Goal: Information Seeking & Learning: Learn about a topic

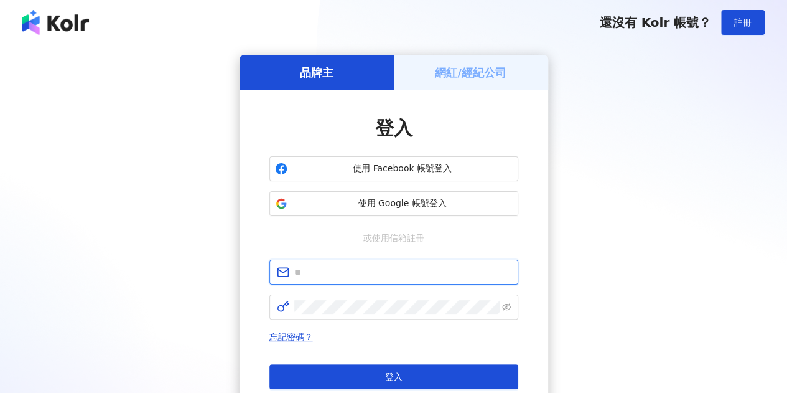
click at [385, 278] on input "text" at bounding box center [402, 272] width 216 height 14
type input "**********"
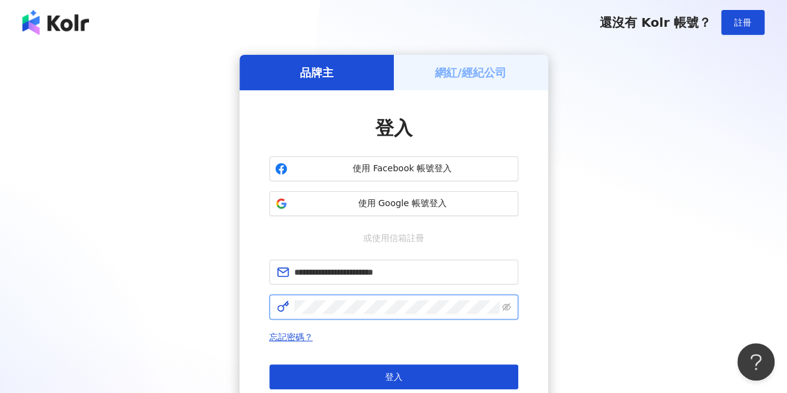
click button "登入" at bounding box center [393, 376] width 249 height 25
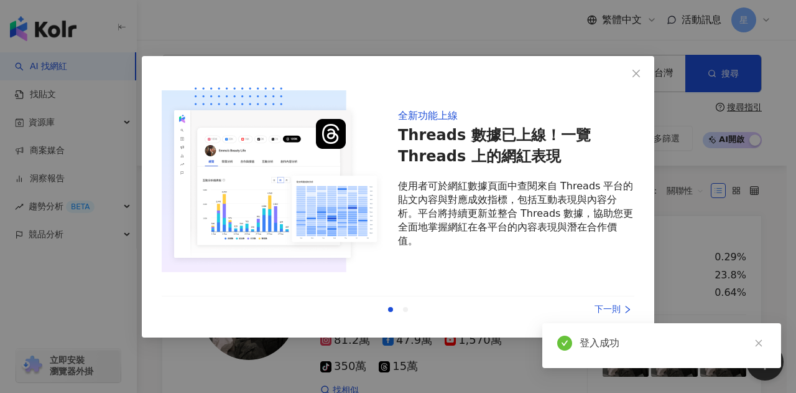
click at [599, 306] on div "下一則" at bounding box center [587, 309] width 93 height 14
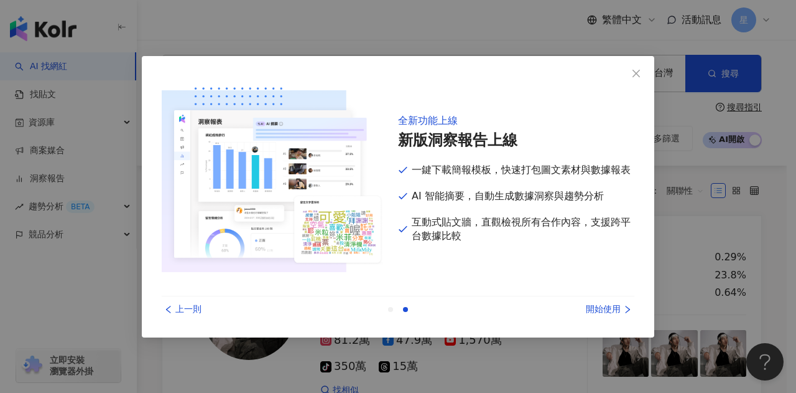
click at [599, 306] on div "開始使用" at bounding box center [587, 309] width 93 height 14
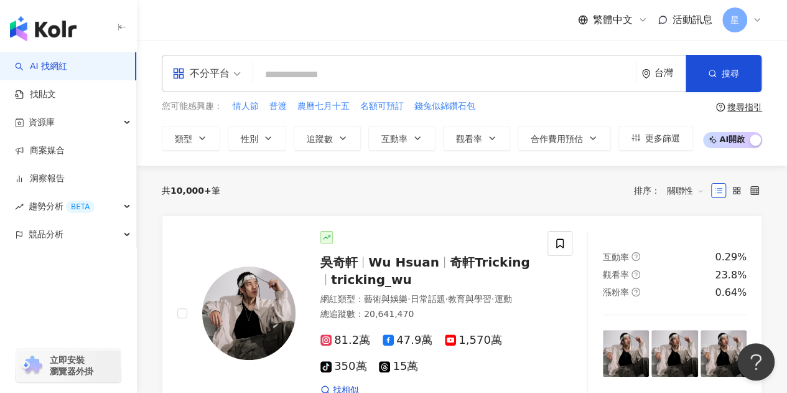
click at [318, 76] on input "search" at bounding box center [444, 75] width 373 height 24
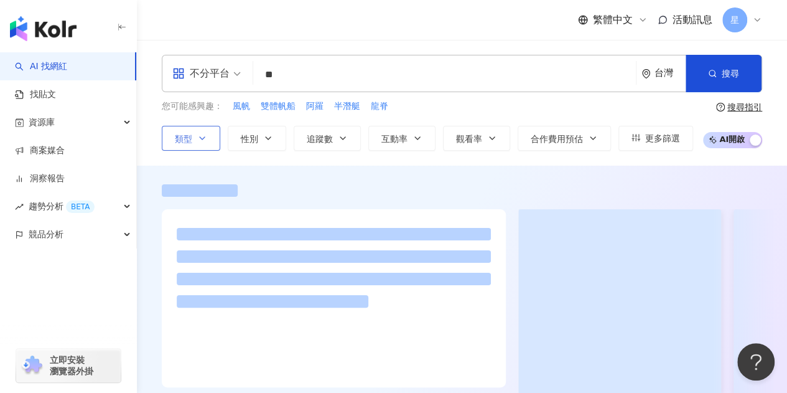
type input "**"
click at [200, 142] on icon "button" at bounding box center [202, 138] width 10 height 10
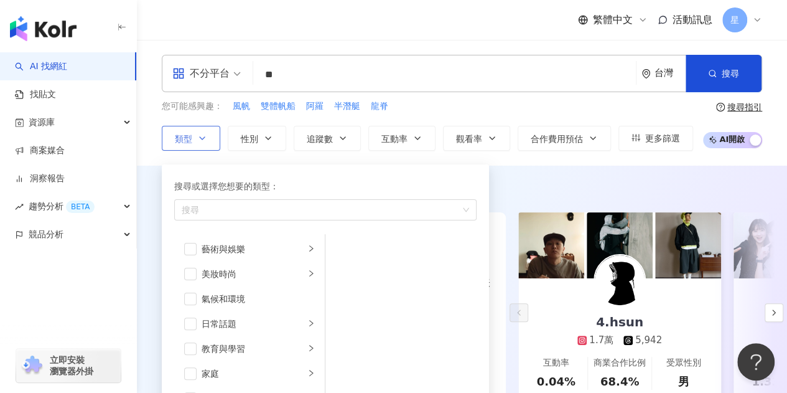
click at [200, 142] on icon "button" at bounding box center [202, 138] width 10 height 10
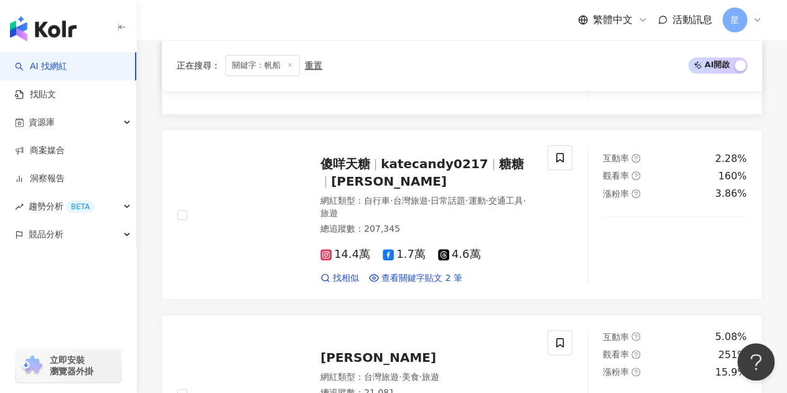
scroll to position [560, 0]
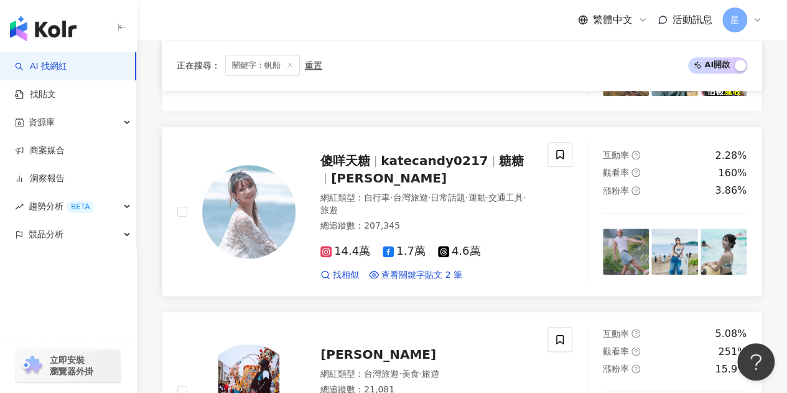
click at [449, 160] on span "katecandy0217" at bounding box center [435, 160] width 108 height 15
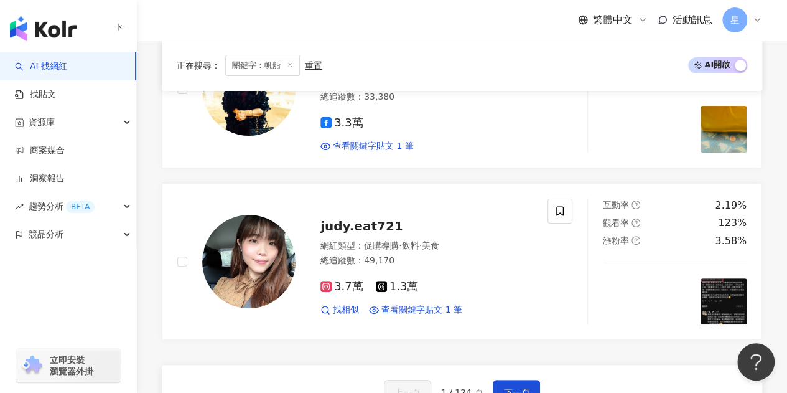
scroll to position [2550, 0]
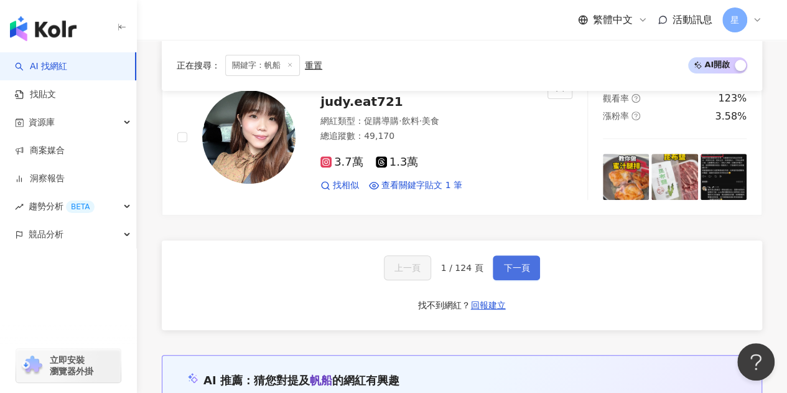
click at [531, 255] on button "下一頁" at bounding box center [516, 267] width 47 height 25
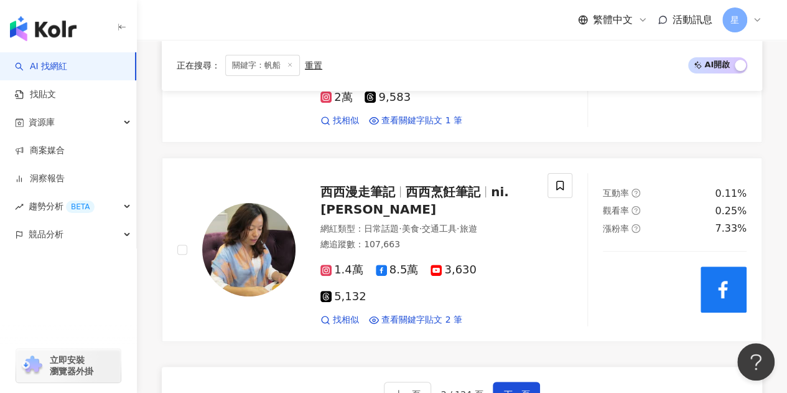
scroll to position [2494, 0]
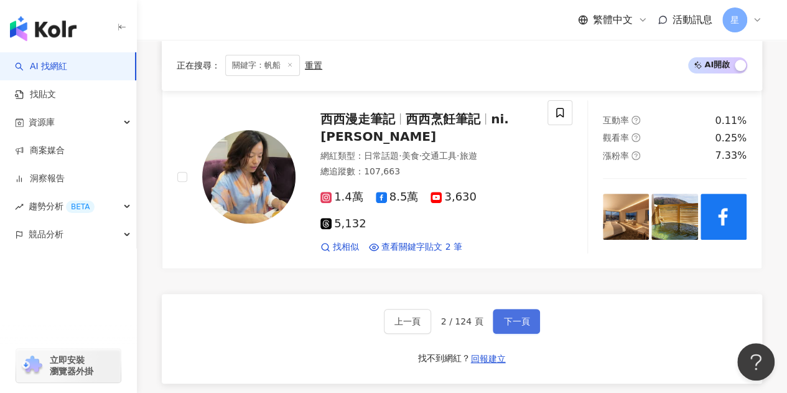
click at [517, 316] on span "下一頁" at bounding box center [516, 321] width 26 height 10
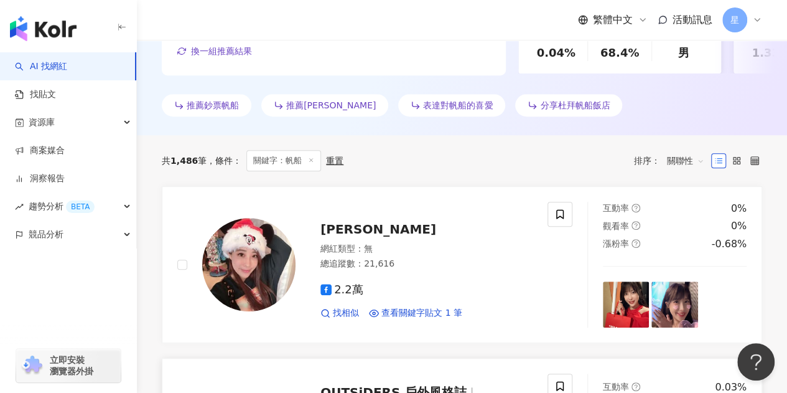
scroll to position [305, 0]
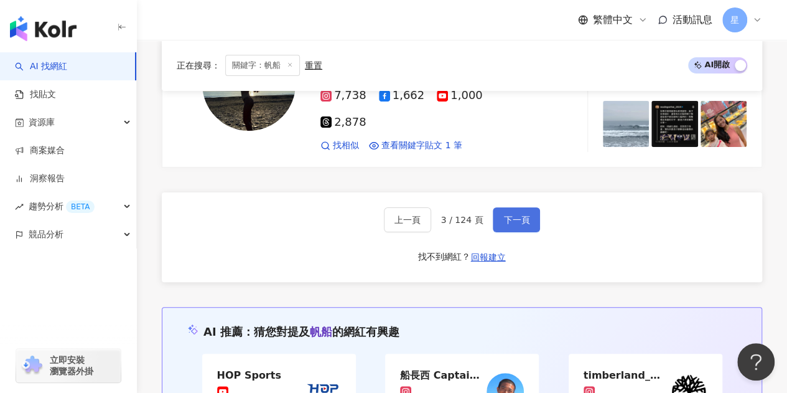
click at [511, 215] on span "下一頁" at bounding box center [516, 220] width 26 height 10
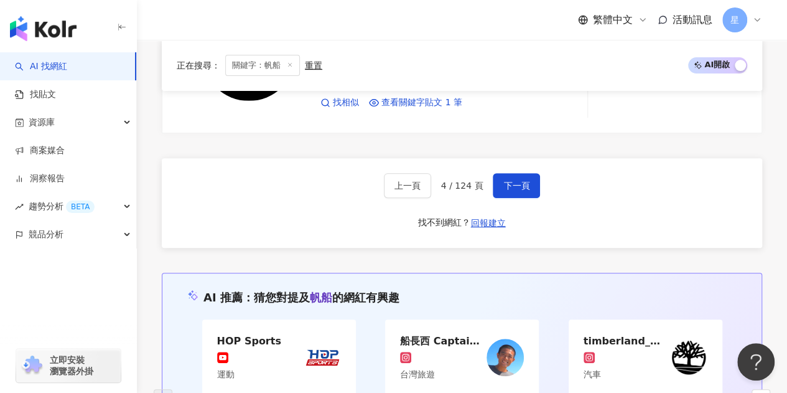
scroll to position [2454, 0]
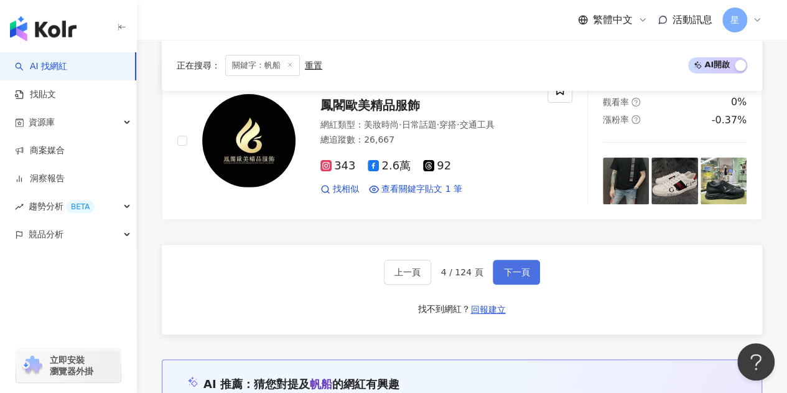
click at [522, 267] on span "下一頁" at bounding box center [516, 272] width 26 height 10
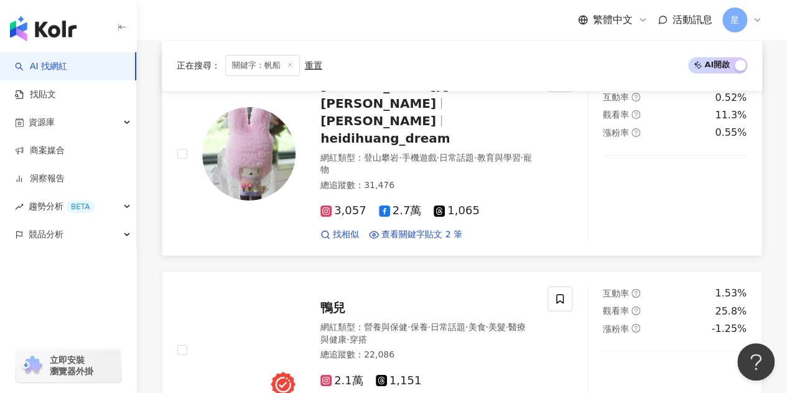
scroll to position [2387, 0]
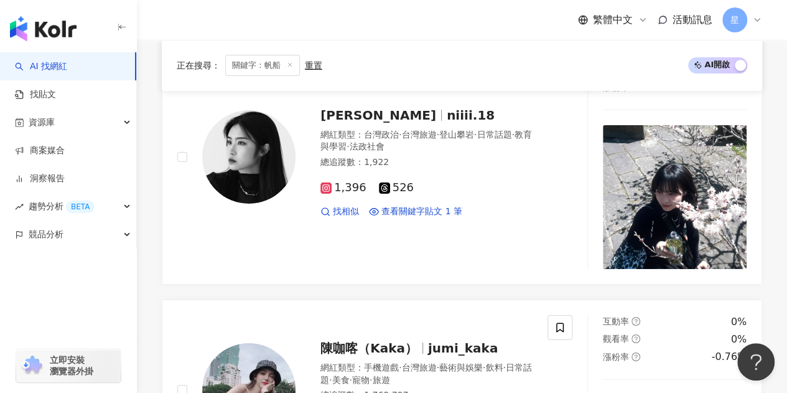
scroll to position [2396, 0]
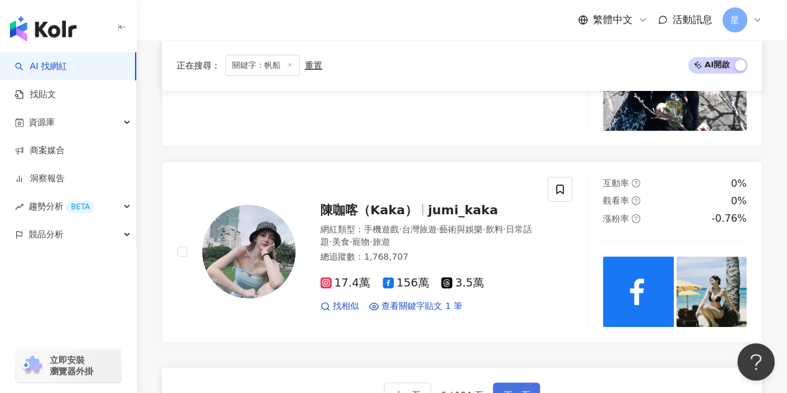
click at [524, 389] on span "下一頁" at bounding box center [516, 394] width 26 height 10
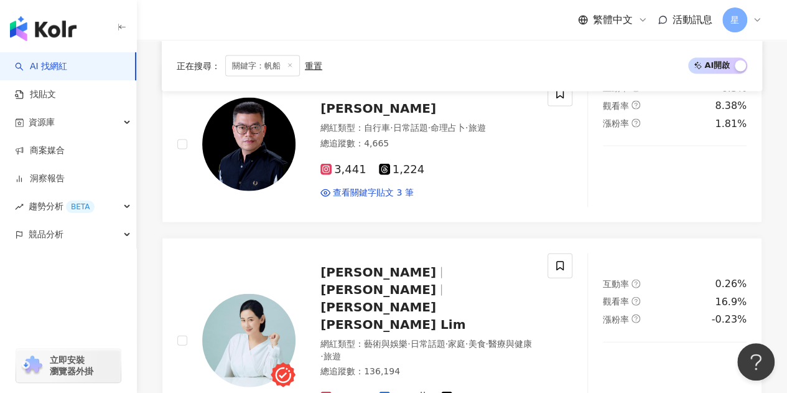
scroll to position [1383, 0]
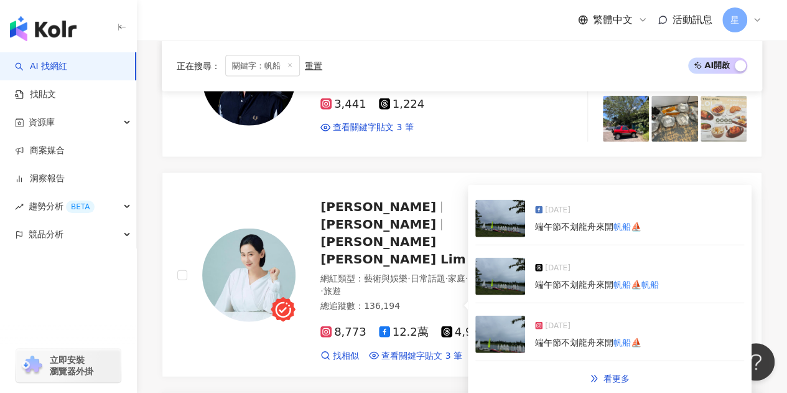
drag, startPoint x: 450, startPoint y: 299, endPoint x: 389, endPoint y: 330, distance: 67.9
click at [389, 330] on div "潮水音樂 Tide Music 網紅類型 ： 無 總追蹤數 ： 53,000 5.3萬 查看關鍵字貼文 1 筆 互動率 0.1% 觀看率 1.23% 漲粉率 …" at bounding box center [462, 198] width 600 height 2134
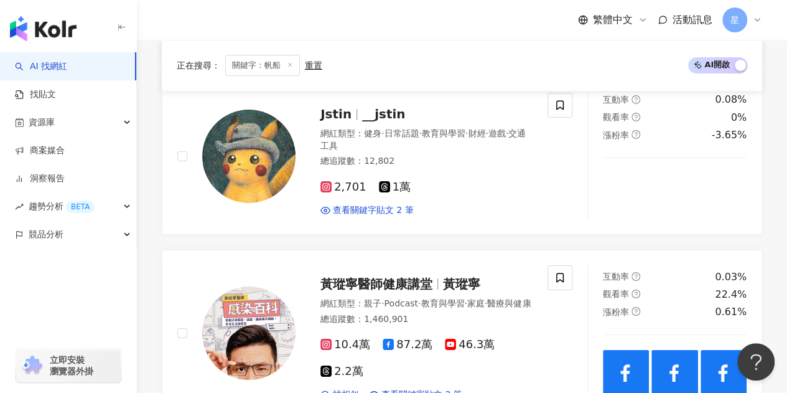
scroll to position [2379, 0]
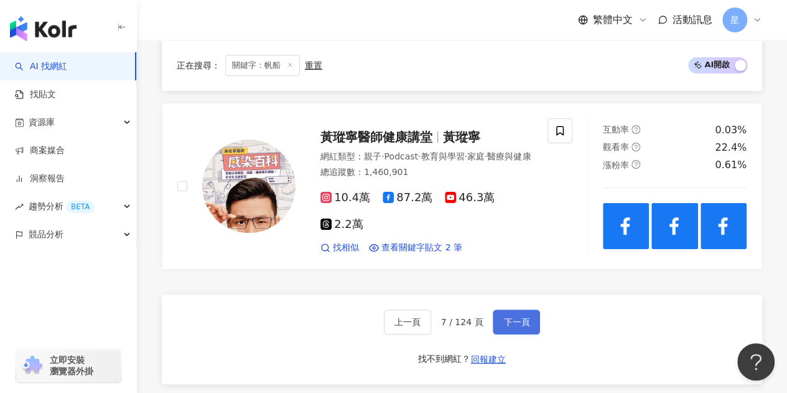
click at [516, 317] on span "下一頁" at bounding box center [516, 322] width 26 height 10
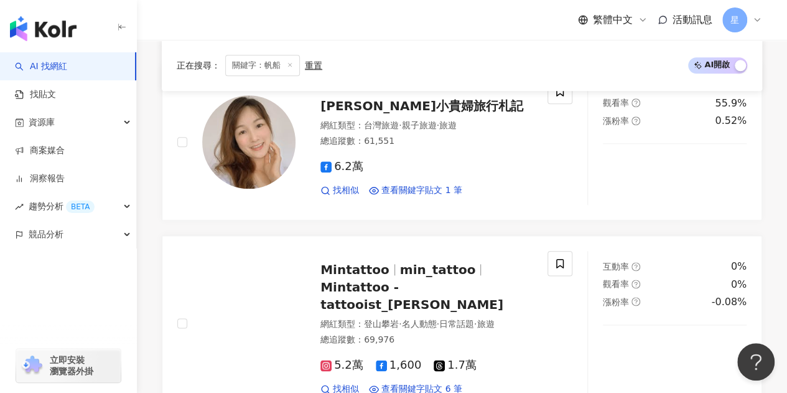
scroll to position [628, 0]
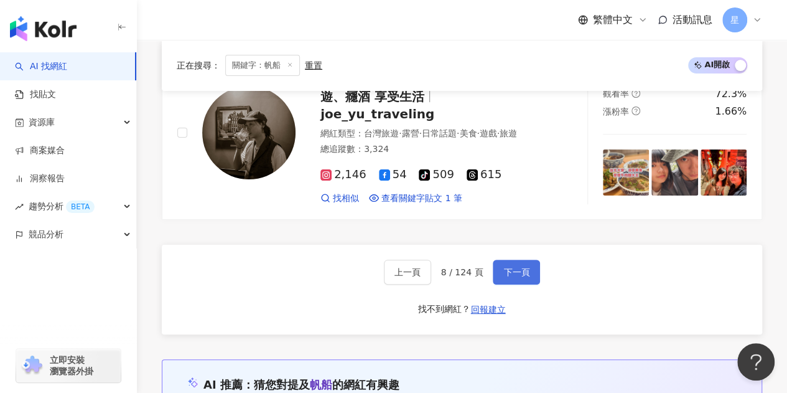
click at [532, 259] on button "下一頁" at bounding box center [516, 271] width 47 height 25
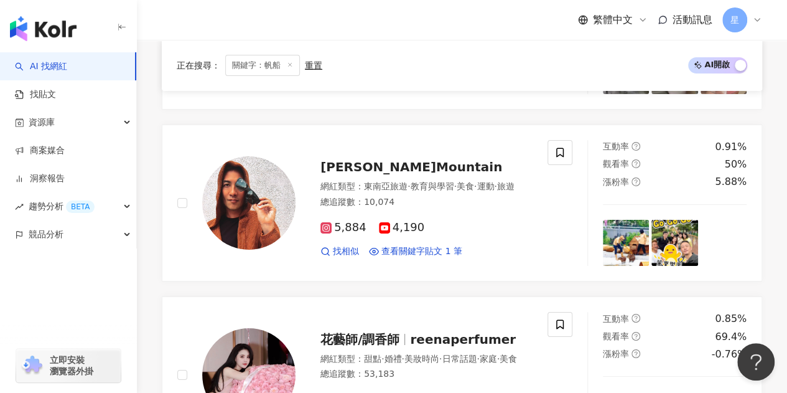
scroll to position [2091, 0]
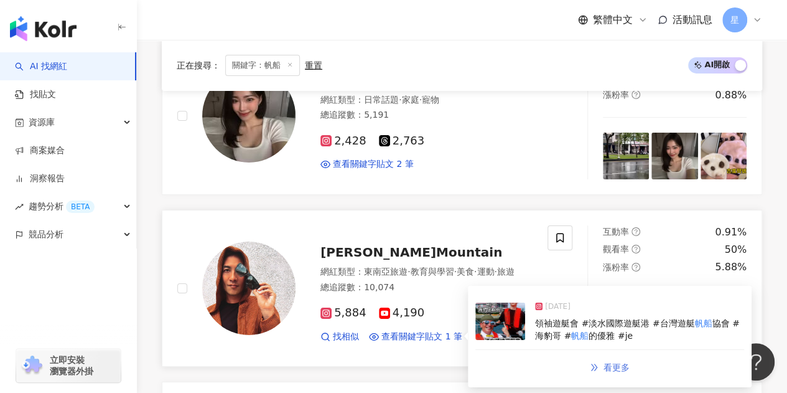
click at [603, 362] on span "看更多" at bounding box center [616, 367] width 26 height 10
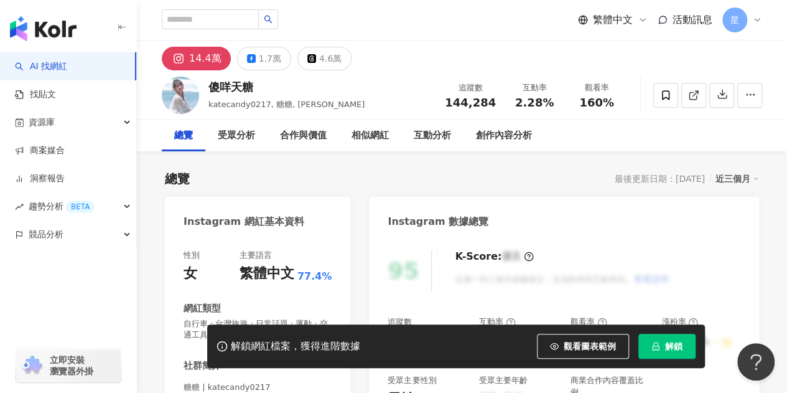
drag, startPoint x: 177, startPoint y: 57, endPoint x: 205, endPoint y: 56, distance: 28.0
click at [177, 57] on rect at bounding box center [179, 58] width 12 height 11
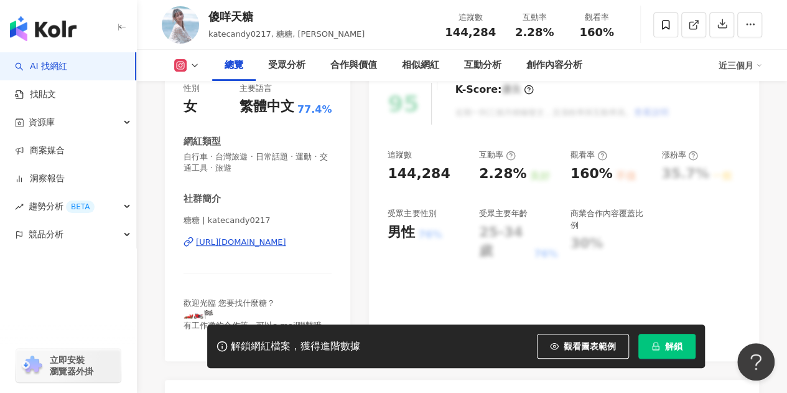
scroll to position [187, 0]
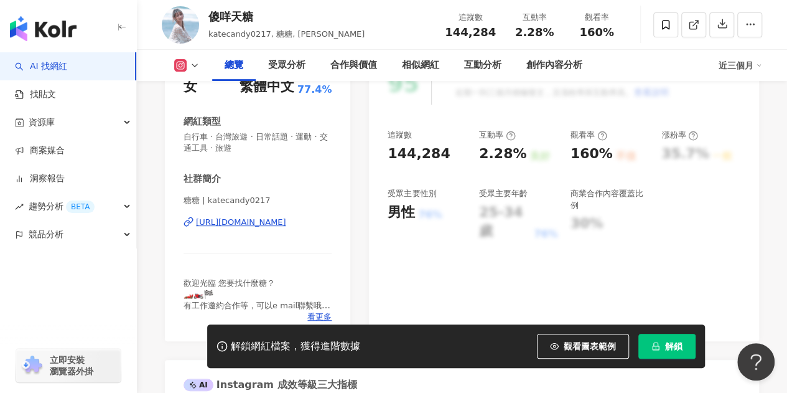
click at [286, 226] on div "https://www.instagram.com/katecandy0217/" at bounding box center [241, 221] width 90 height 11
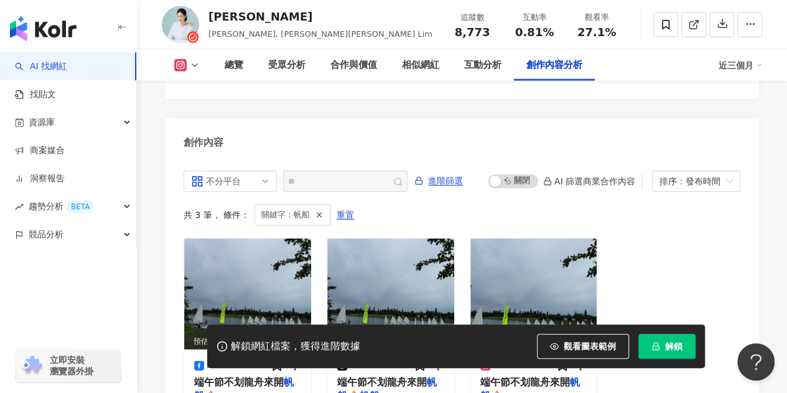
scroll to position [3837, 0]
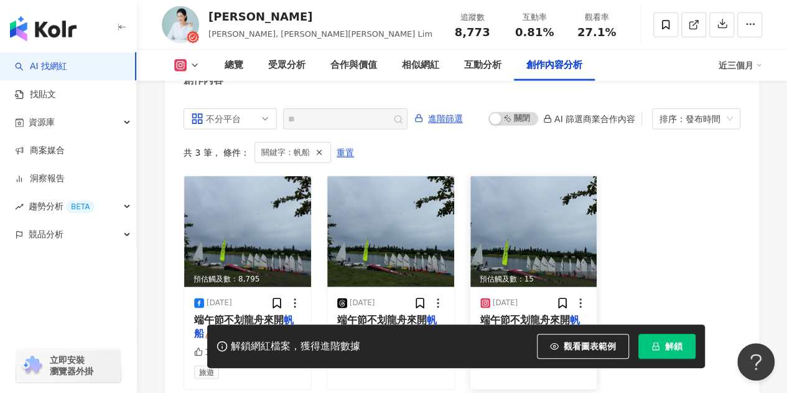
click at [498, 314] on span "端午節不划龍舟來開" at bounding box center [525, 320] width 90 height 12
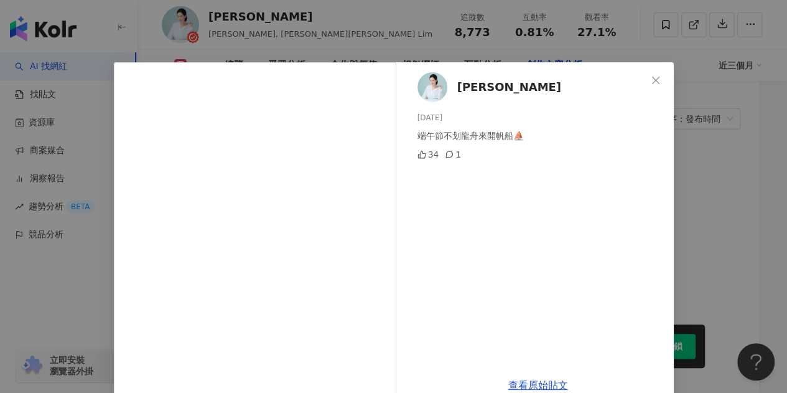
click at [480, 88] on span "[PERSON_NAME]" at bounding box center [509, 86] width 104 height 17
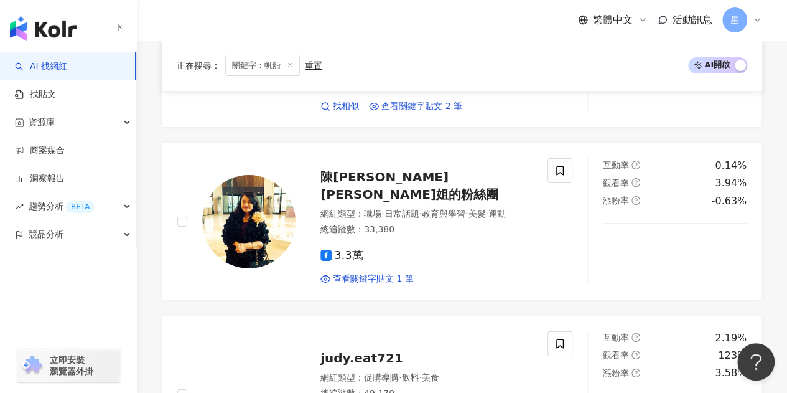
scroll to position [2488, 0]
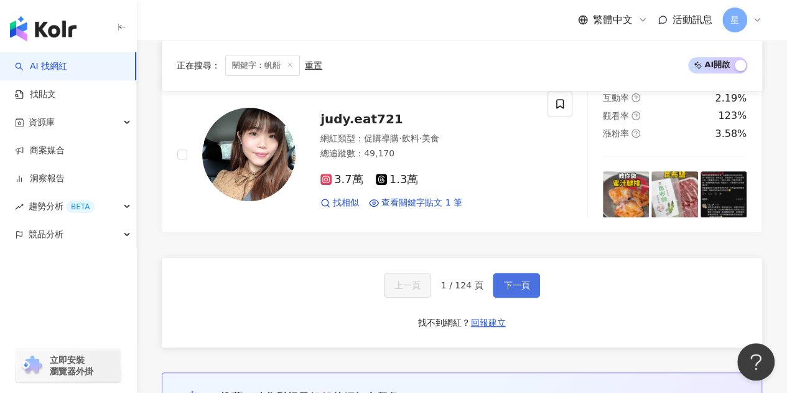
click at [513, 280] on span "下一頁" at bounding box center [516, 285] width 26 height 10
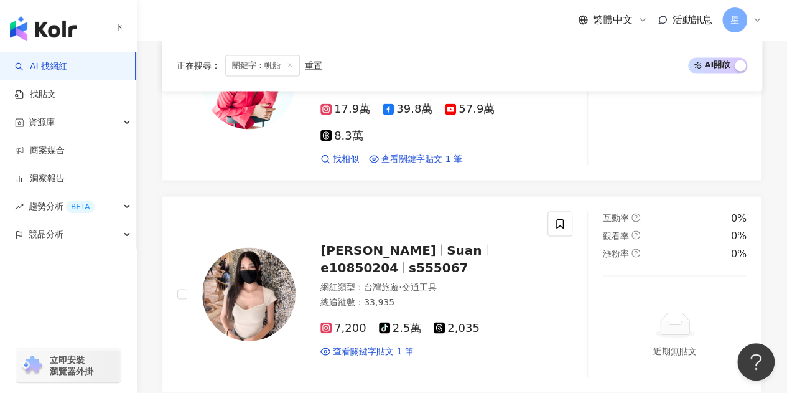
scroll to position [2539, 0]
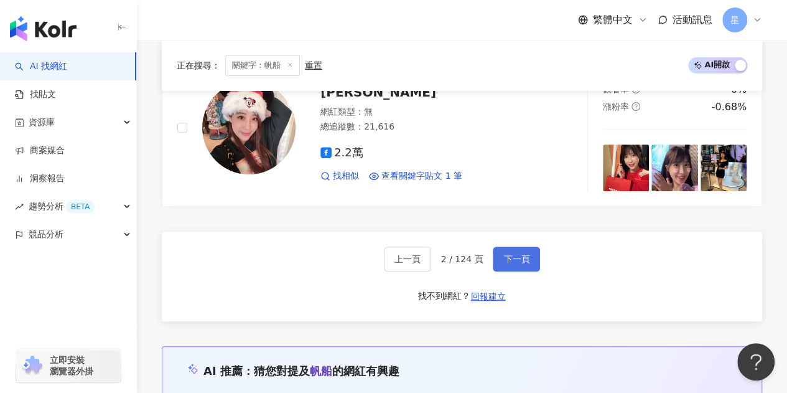
click at [514, 246] on button "下一頁" at bounding box center [516, 258] width 47 height 25
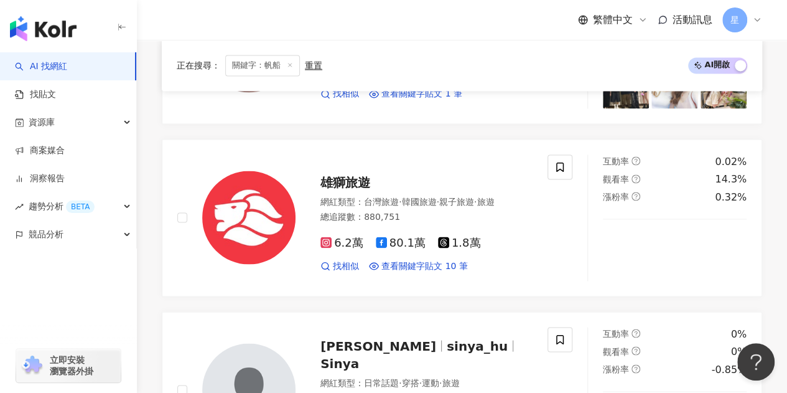
scroll to position [2441, 0]
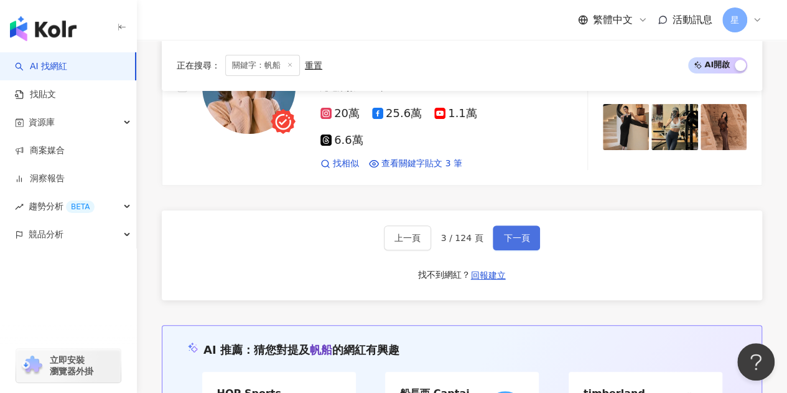
click at [514, 235] on button "下一頁" at bounding box center [516, 237] width 47 height 25
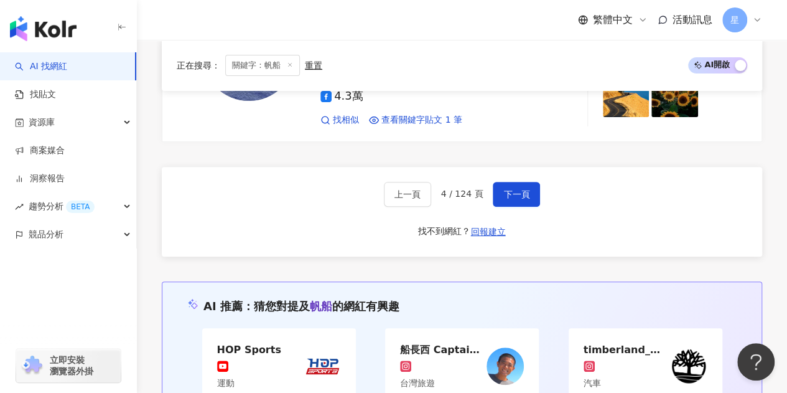
scroll to position [2397, 0]
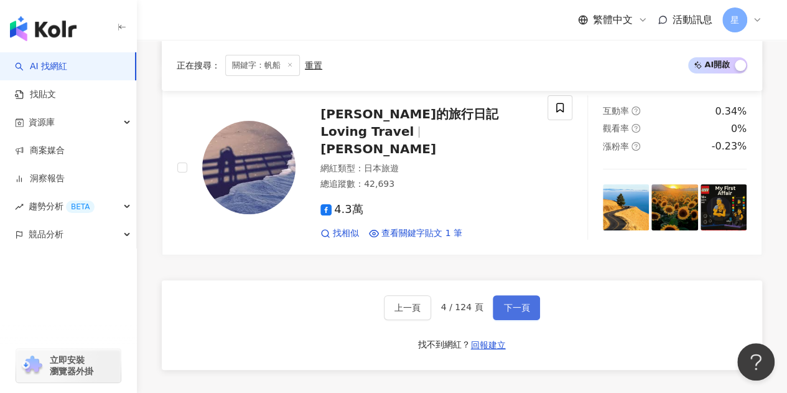
click at [503, 302] on span "下一頁" at bounding box center [516, 307] width 26 height 10
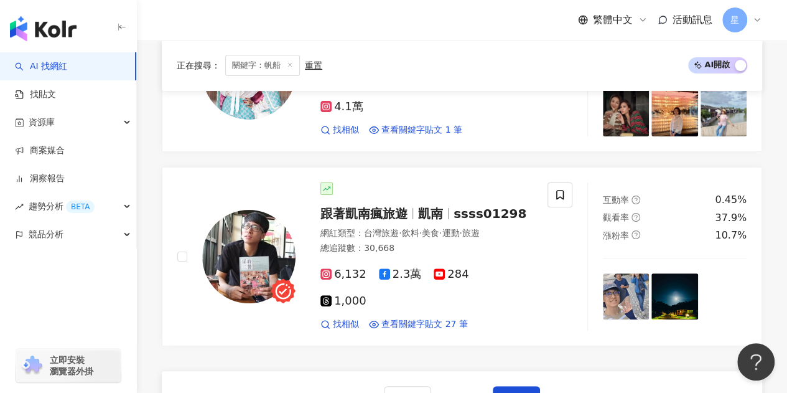
scroll to position [2370, 0]
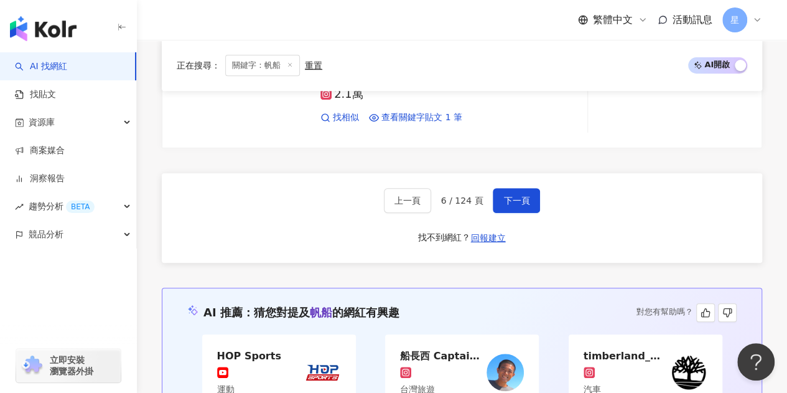
scroll to position [2502, 0]
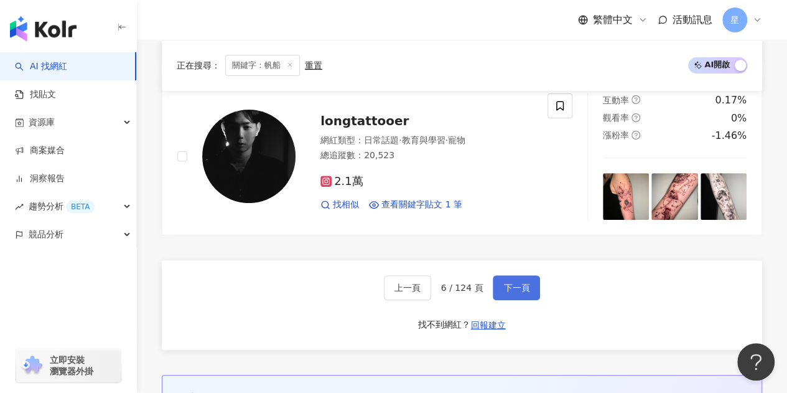
click at [532, 275] on button "下一頁" at bounding box center [516, 287] width 47 height 25
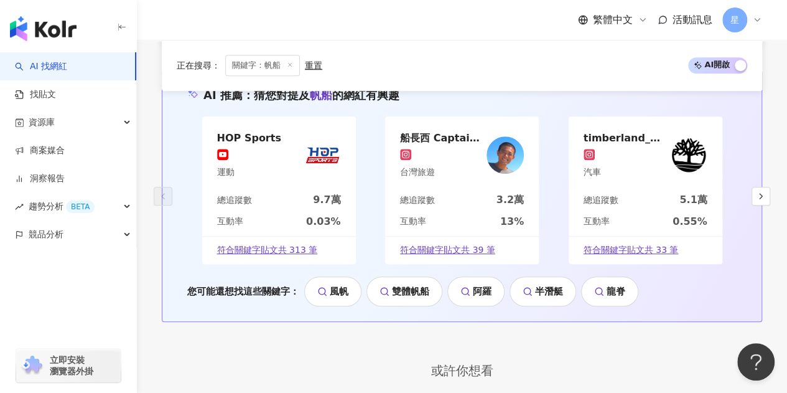
scroll to position [2486, 0]
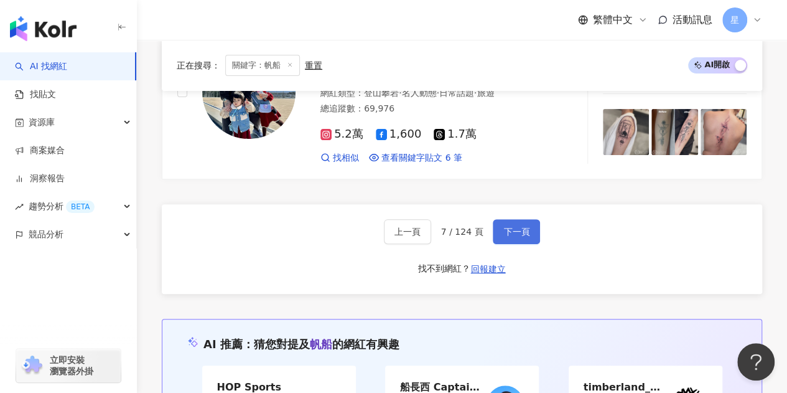
click at [527, 226] on span "下一頁" at bounding box center [516, 231] width 26 height 10
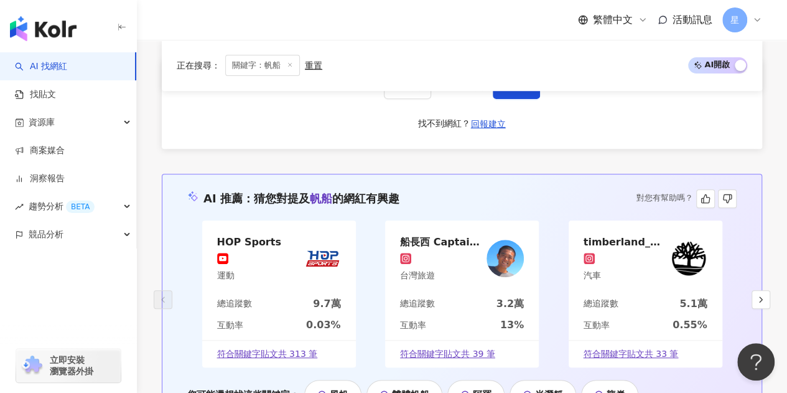
scroll to position [2456, 0]
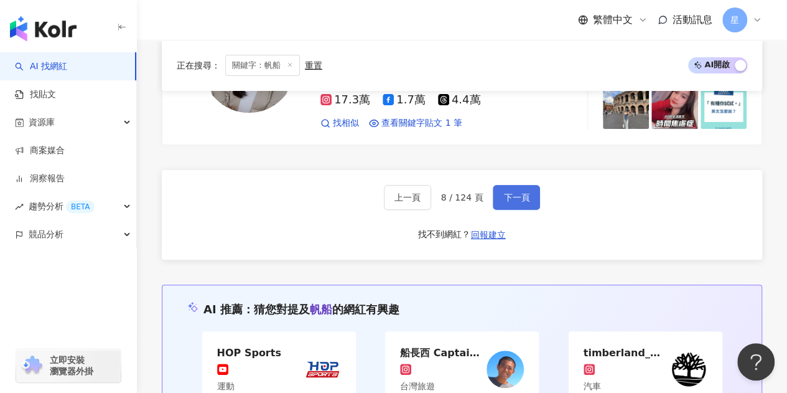
click at [511, 185] on button "下一頁" at bounding box center [516, 197] width 47 height 25
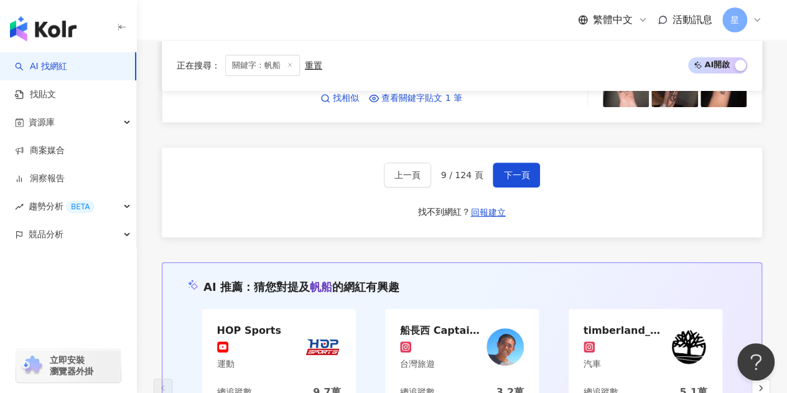
scroll to position [2348, 0]
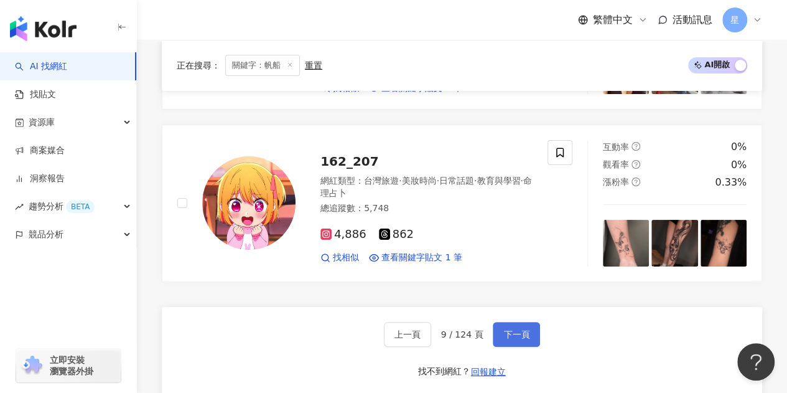
click at [524, 322] on button "下一頁" at bounding box center [516, 334] width 47 height 25
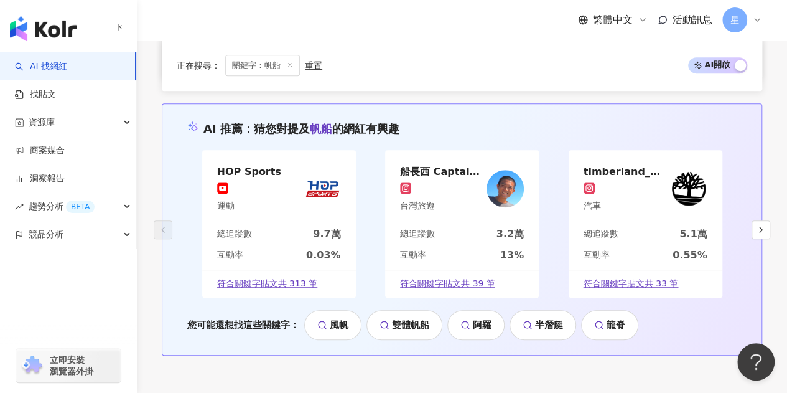
scroll to position [2394, 0]
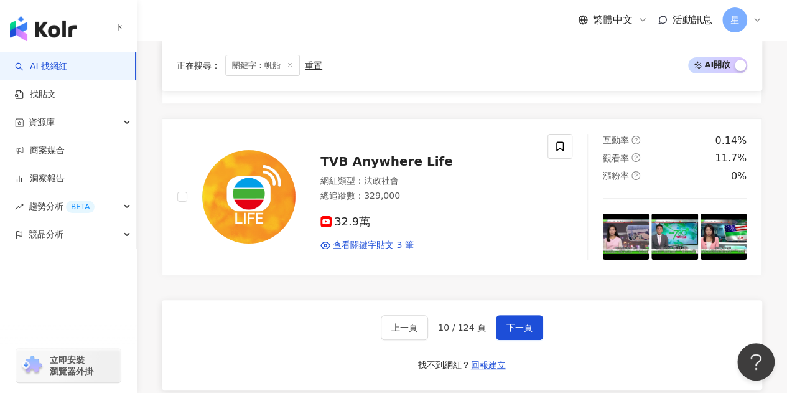
click at [519, 315] on button "下一頁" at bounding box center [519, 327] width 47 height 25
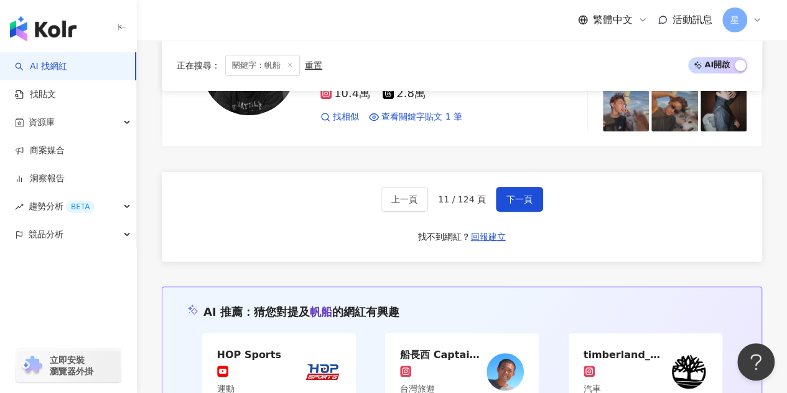
scroll to position [2331, 0]
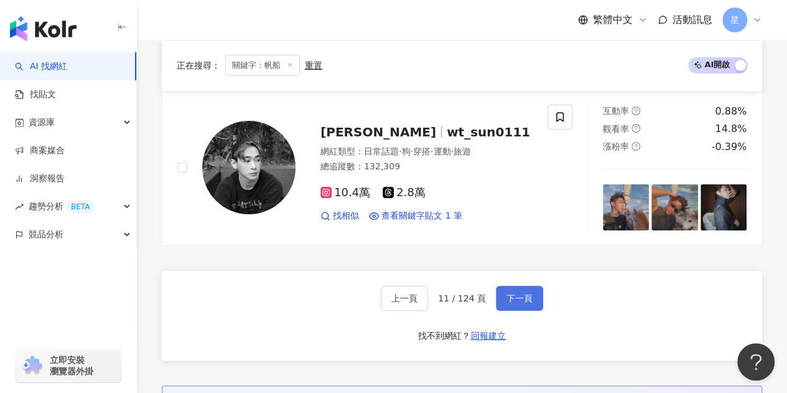
click at [520, 293] on span "下一頁" at bounding box center [519, 298] width 26 height 10
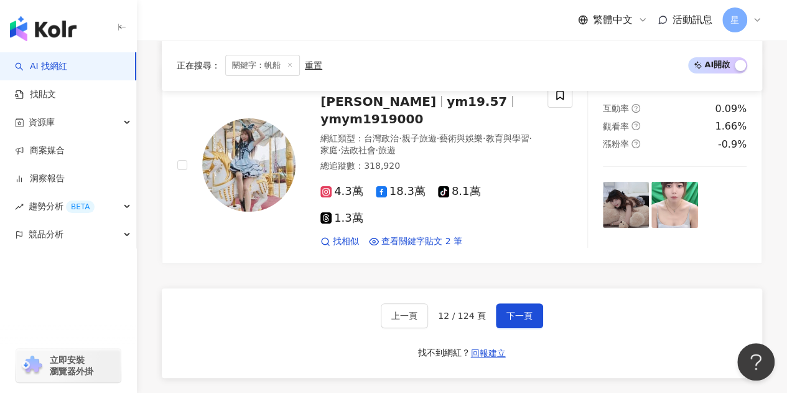
scroll to position [2358, 0]
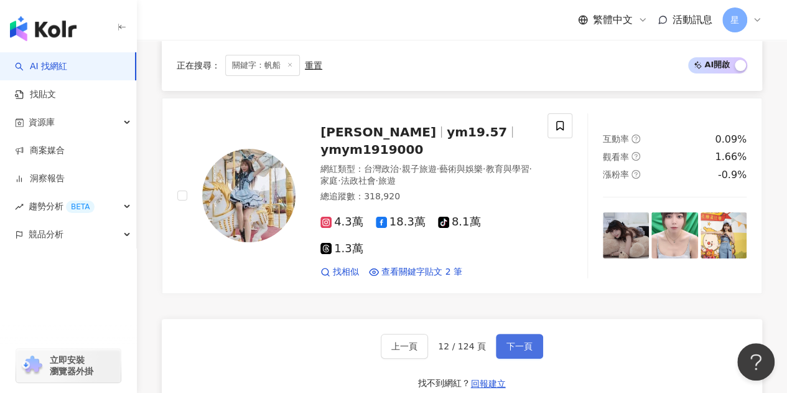
click at [509, 341] on span "下一頁" at bounding box center [519, 346] width 26 height 10
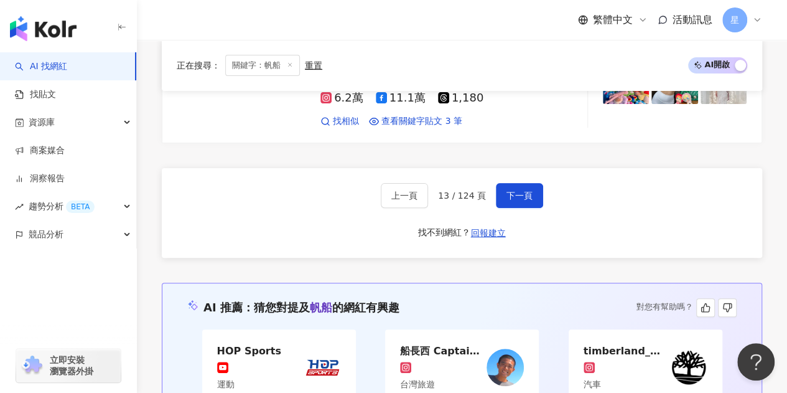
scroll to position [2393, 0]
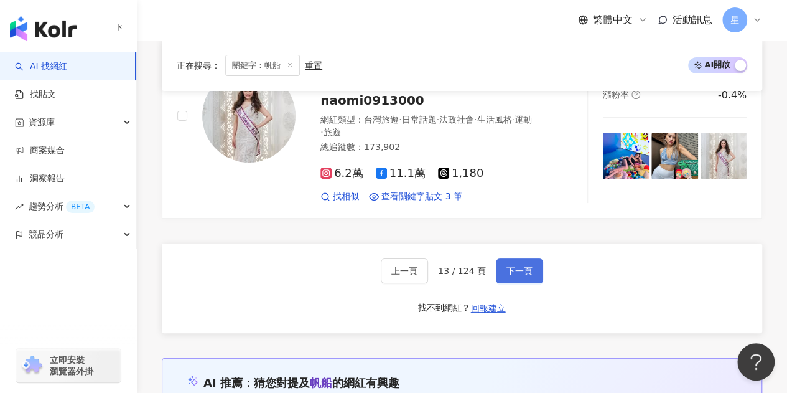
click at [526, 258] on button "下一頁" at bounding box center [519, 270] width 47 height 25
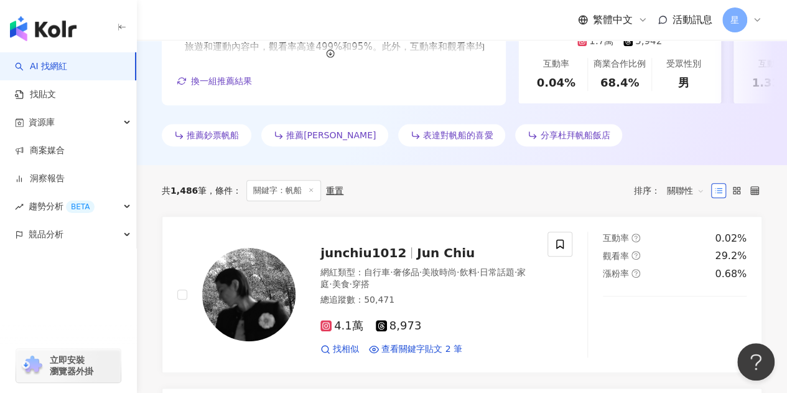
scroll to position [295, 0]
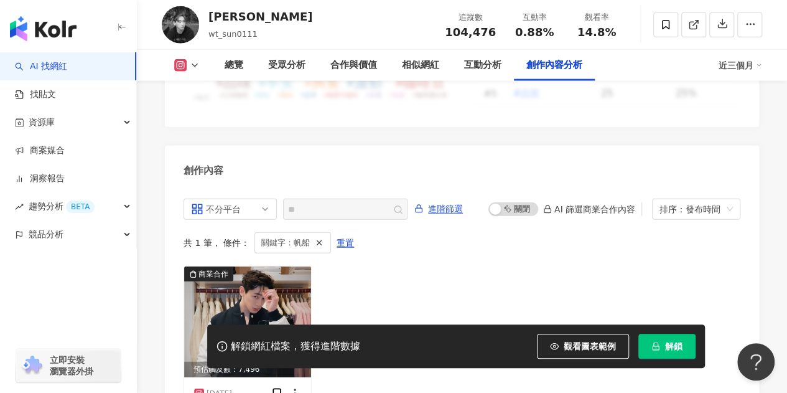
scroll to position [3924, 0]
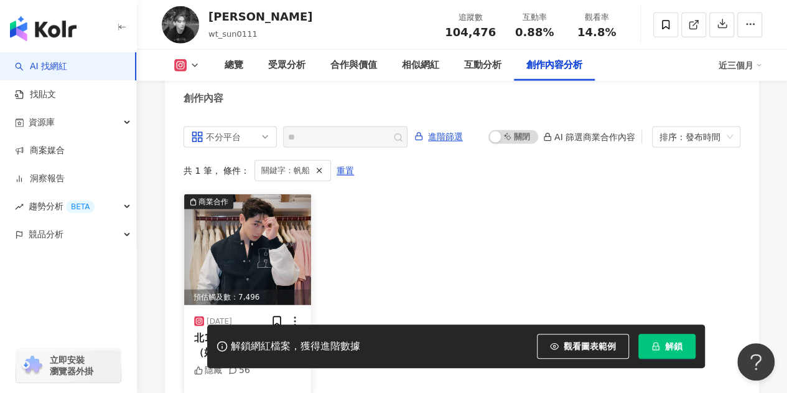
click at [257, 332] on span "北101專櫃正式開幕 （好突然？） 小" at bounding box center [239, 345] width 90 height 26
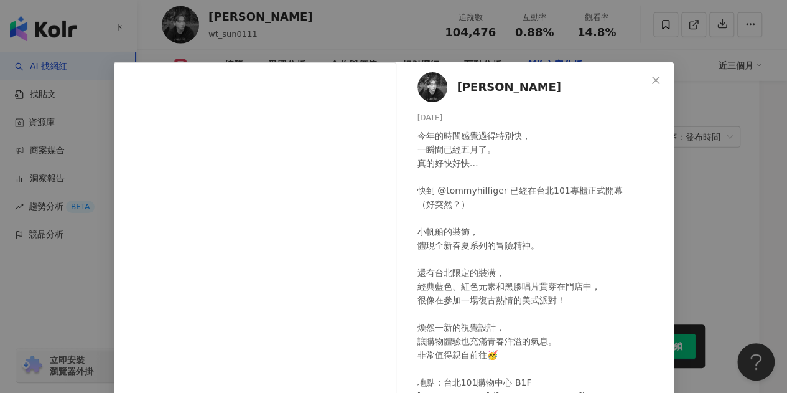
scroll to position [124, 0]
